Goal: Task Accomplishment & Management: Manage account settings

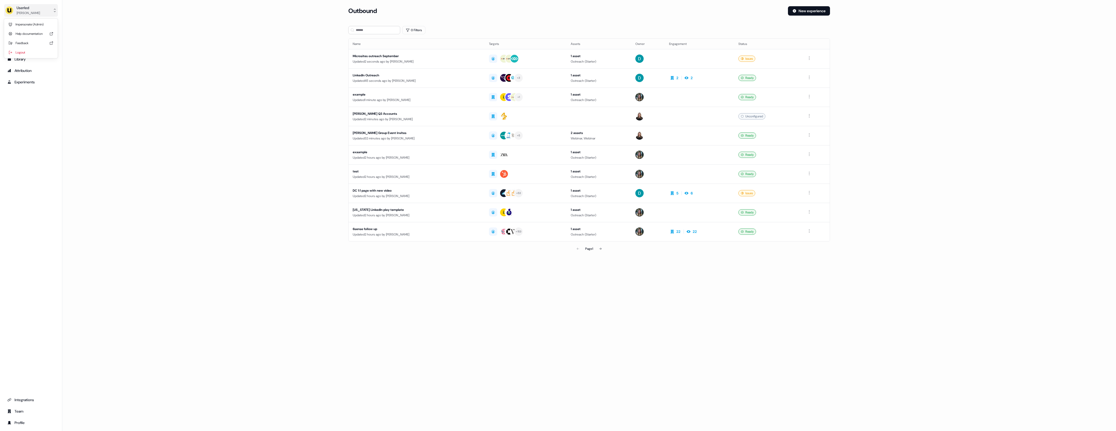
click at [30, 15] on div "[PERSON_NAME]" at bounding box center [28, 12] width 23 height 5
click at [45, 21] on div "Impersonate (Admin)" at bounding box center [30, 24] width 49 height 9
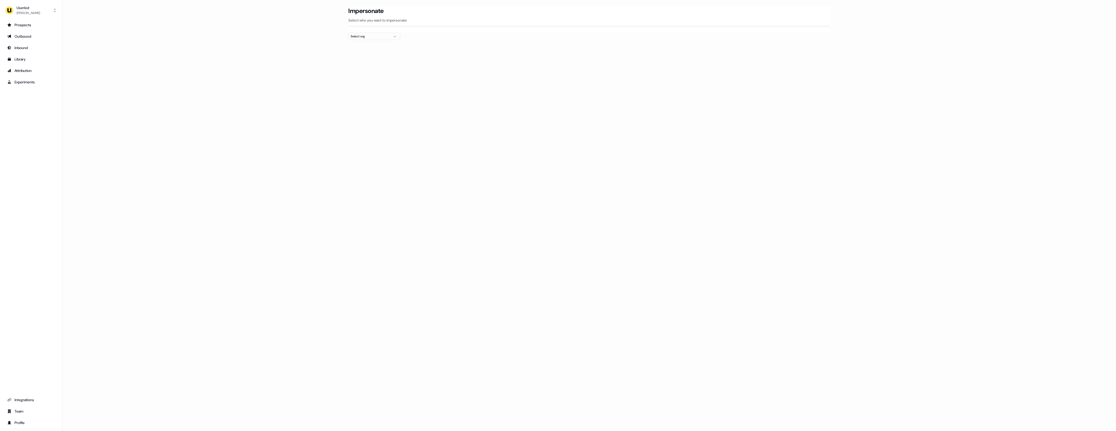
click at [374, 36] on div "Select org" at bounding box center [370, 36] width 39 height 5
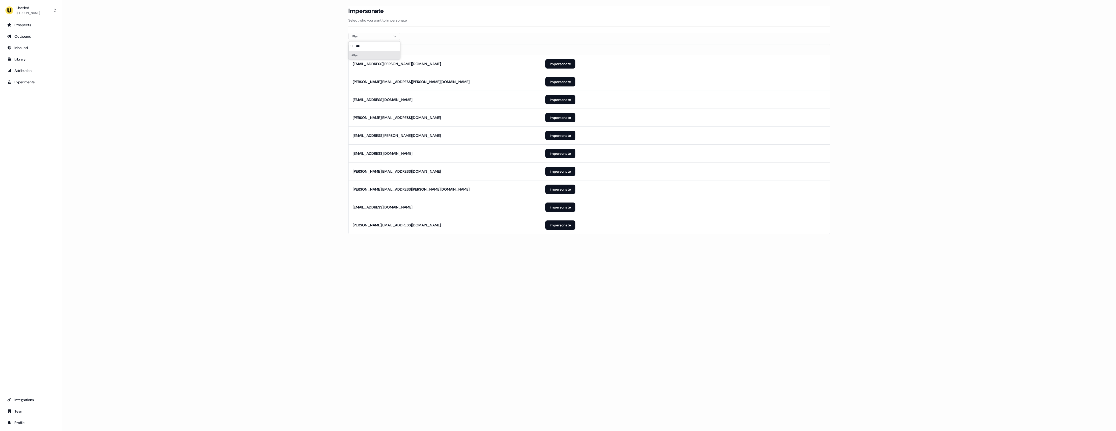
type input "***"
click at [445, 281] on div "Loading... Impersonate Select who you want to impersonate nPlan Email [PERSON_N…" at bounding box center [589, 215] width 1054 height 431
click at [562, 172] on button "Impersonate" at bounding box center [560, 171] width 30 height 9
